Goal: Task Accomplishment & Management: Manage account settings

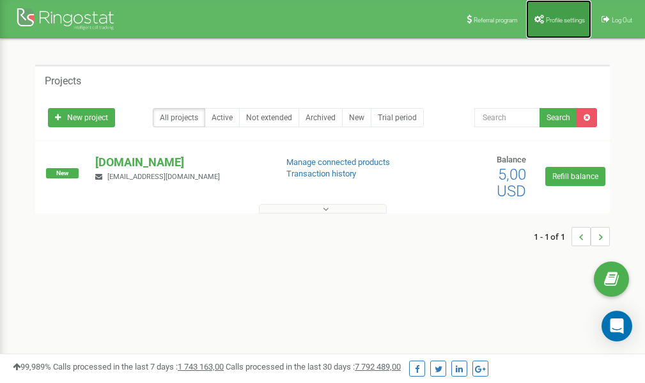
click at [561, 15] on link "Profile settings" at bounding box center [558, 19] width 65 height 38
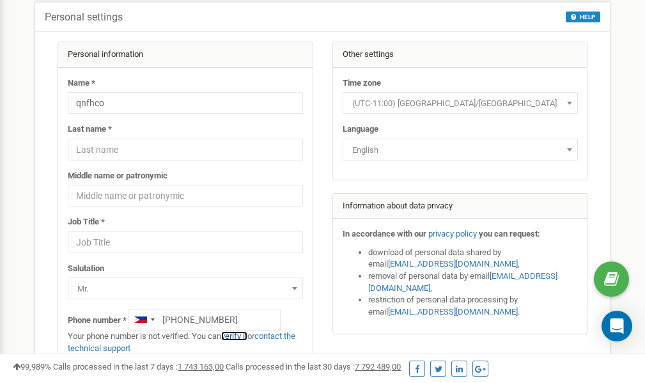
click at [235, 337] on link "verify it" at bounding box center [234, 336] width 26 height 10
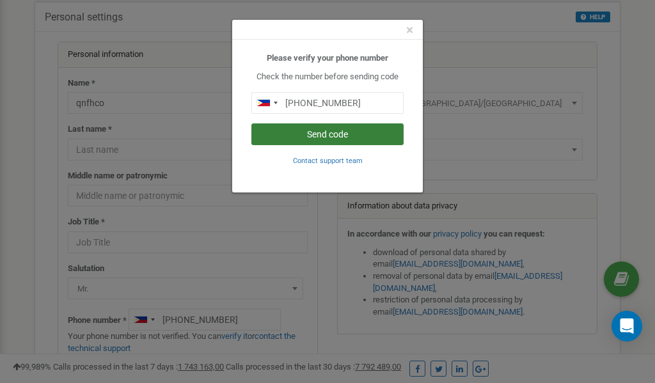
click at [319, 135] on button "Send code" at bounding box center [327, 134] width 152 height 22
